Goal: Task Accomplishment & Management: Manage account settings

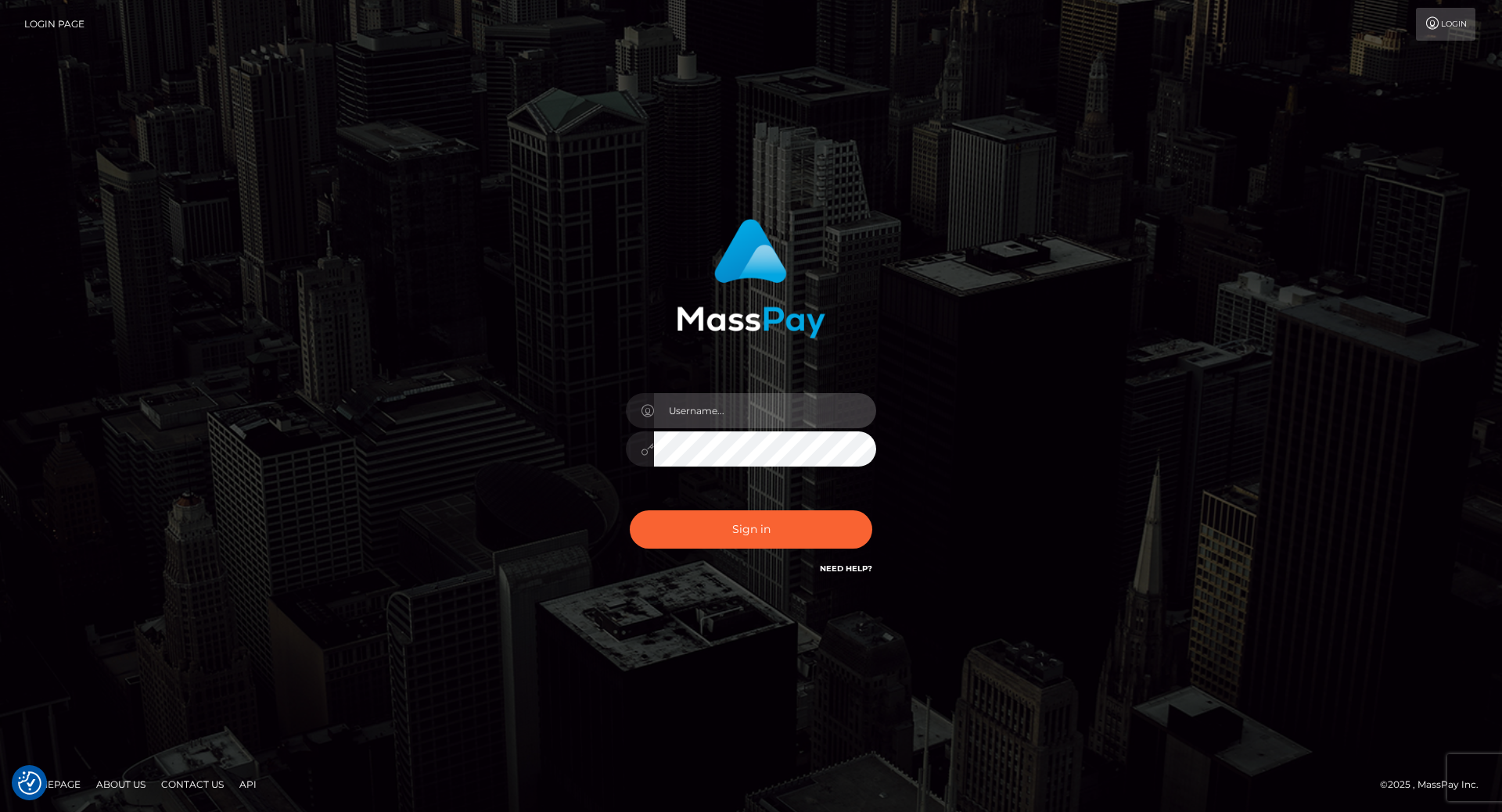
click at [691, 407] on input "text" at bounding box center [765, 411] width 222 height 35
type input "leslie.throne"
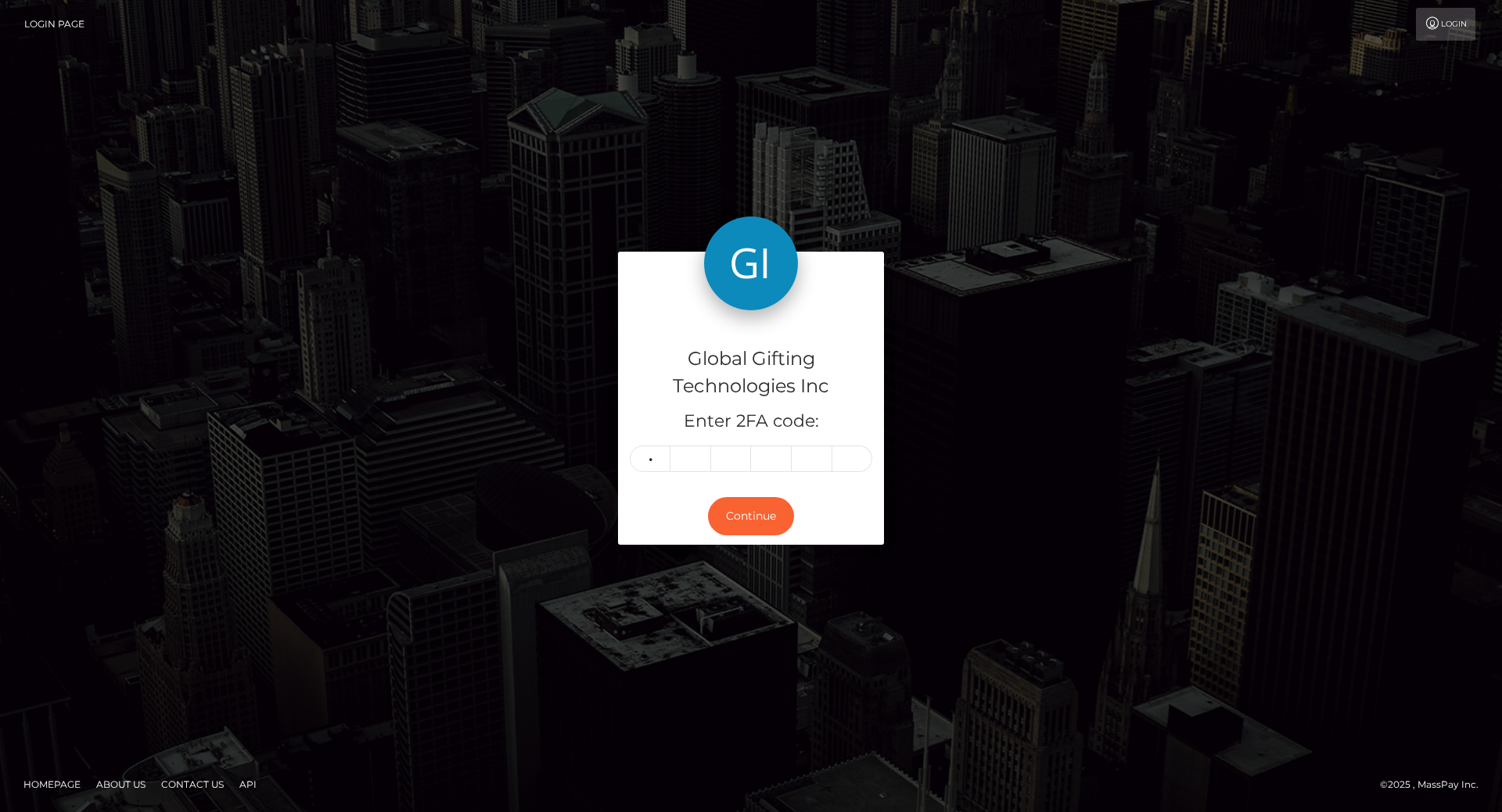
type input "7"
type input "4"
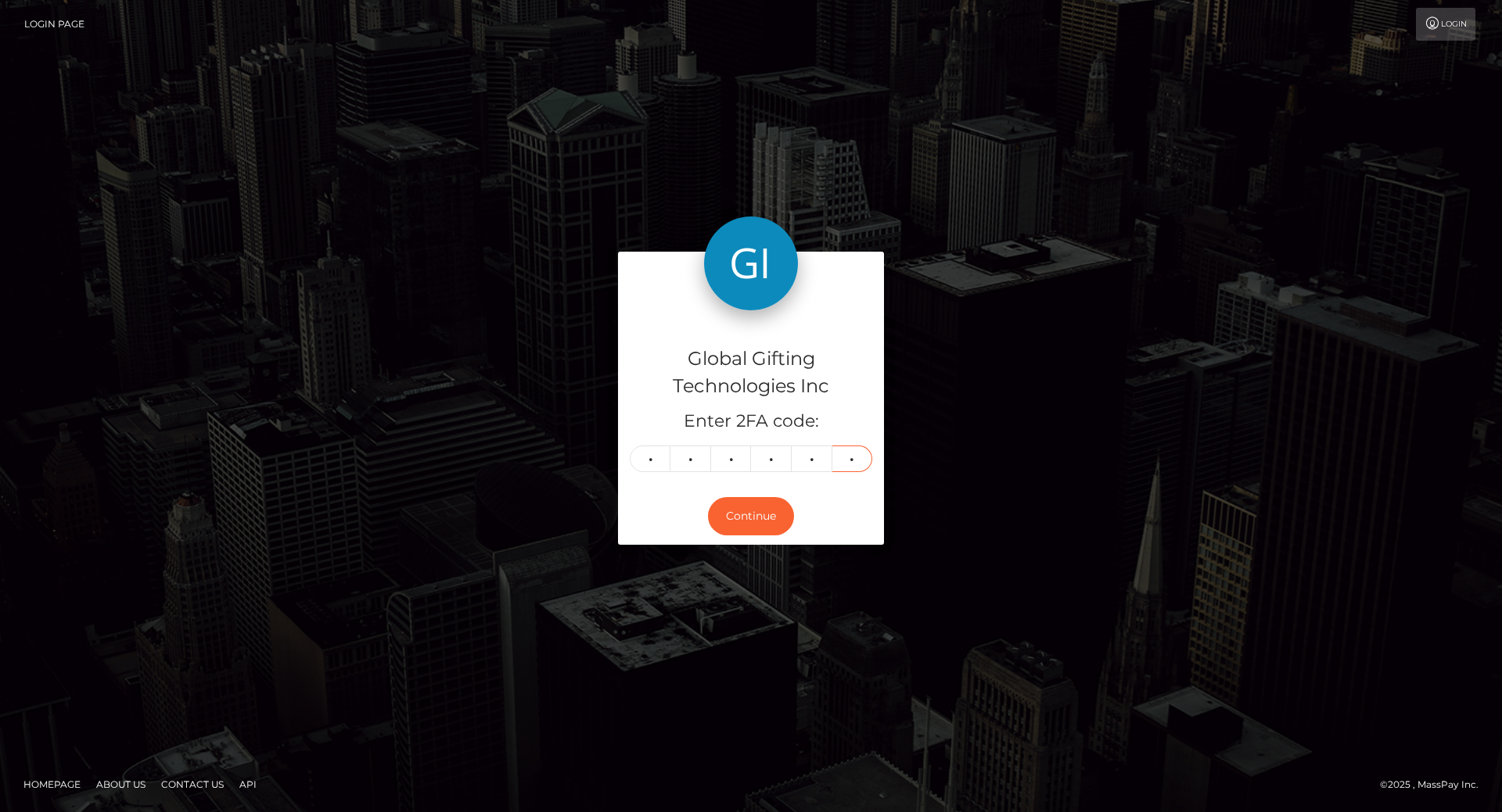
type input "0"
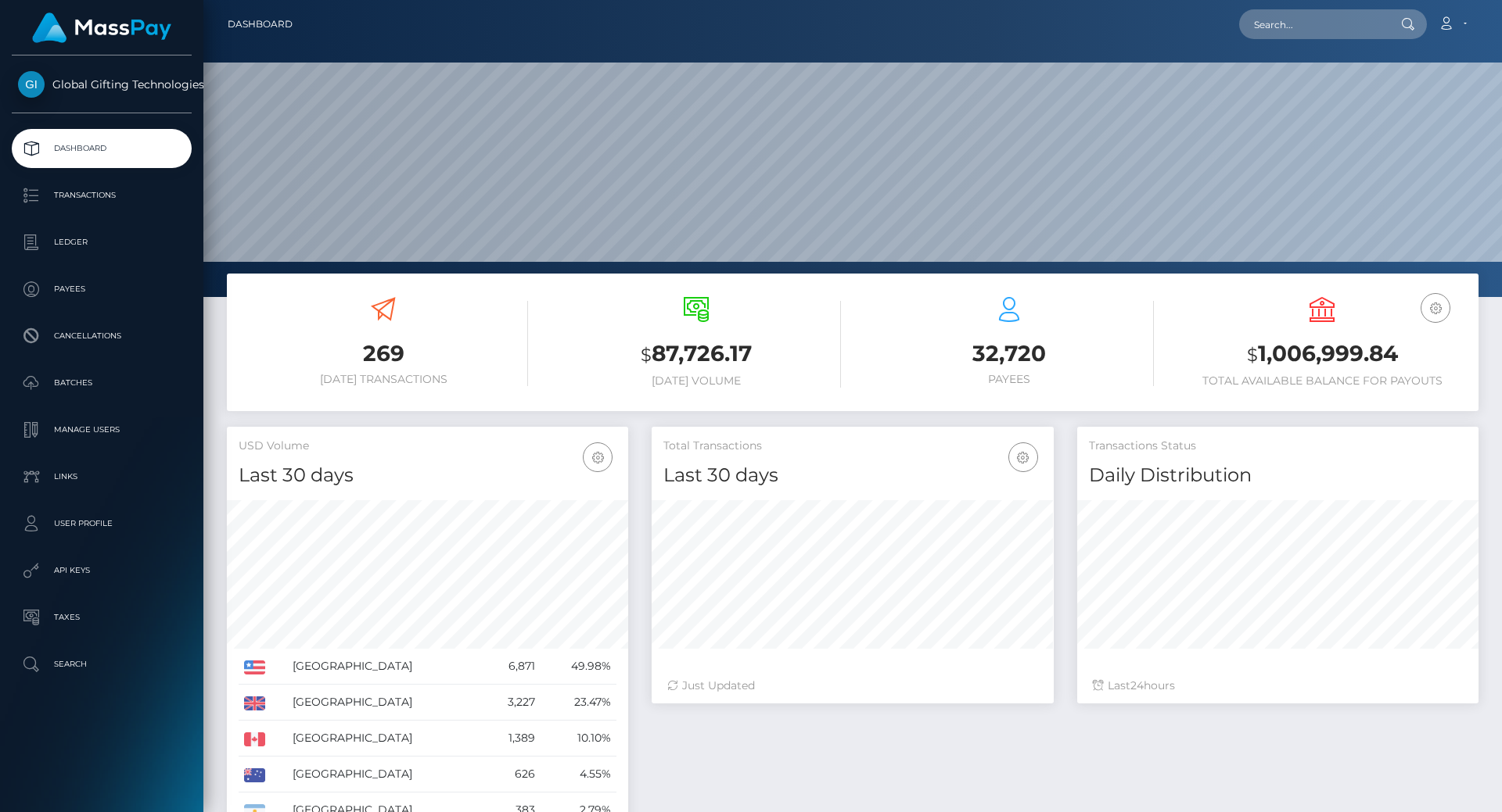
scroll to position [278, 403]
click at [1242, 346] on h3 "$ 1,006,999.84" at bounding box center [1321, 354] width 290 height 32
drag, startPoint x: 1258, startPoint y: 350, endPoint x: 1288, endPoint y: 352, distance: 30.1
click at [1288, 352] on h3 "$ 1,006,999.84" at bounding box center [1321, 354] width 290 height 32
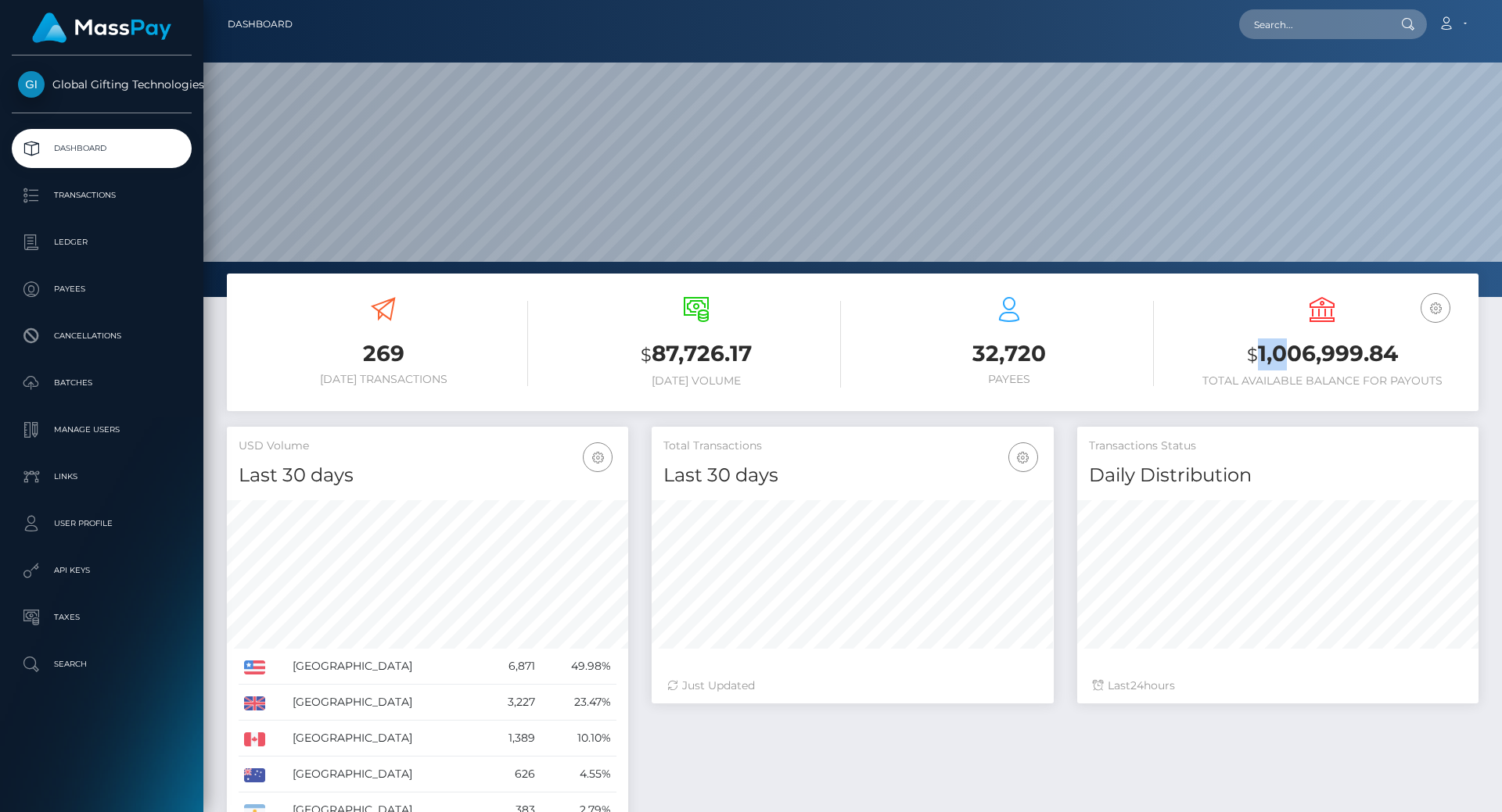
click at [1288, 352] on h3 "$ 1,006,999.84" at bounding box center [1321, 354] width 290 height 32
copy h3 "1,006,999.84"
